Goal: Navigation & Orientation: Find specific page/section

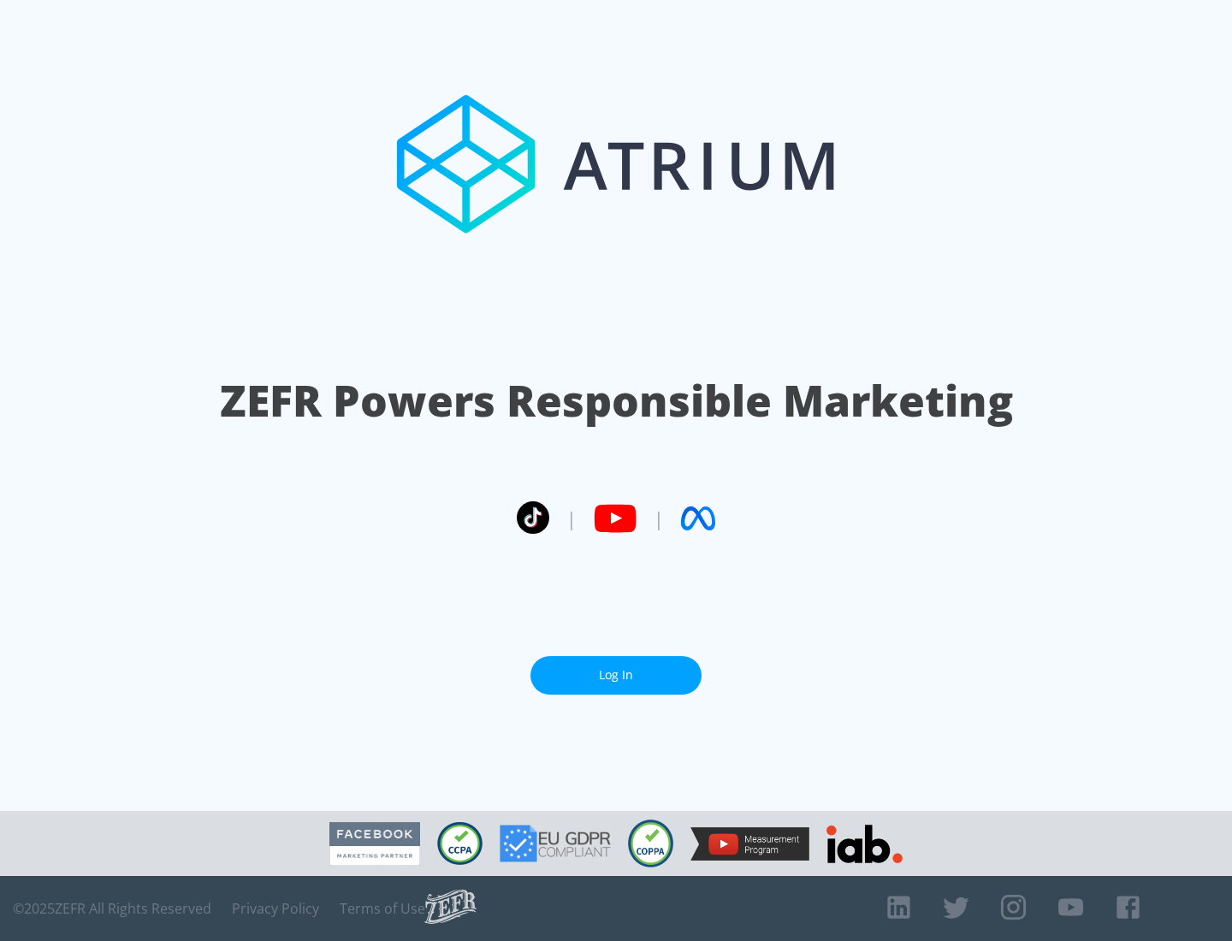
click at [616, 675] on link "Log In" at bounding box center [615, 675] width 171 height 39
